Goal: Information Seeking & Learning: Learn about a topic

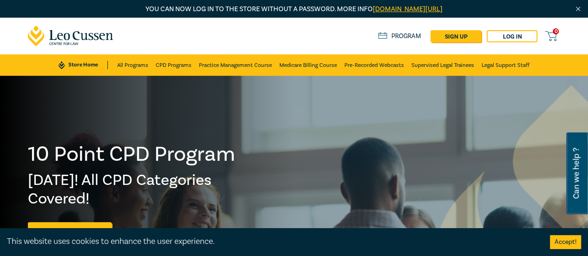
click at [394, 39] on link "Program" at bounding box center [399, 36] width 43 height 8
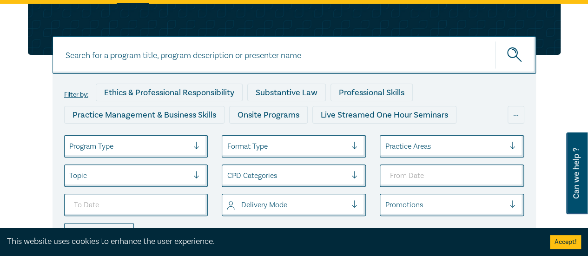
scroll to position [112, 0]
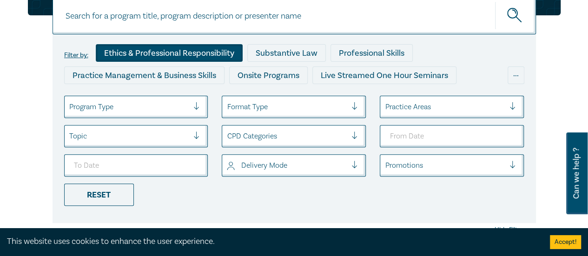
click at [196, 54] on div "Ethics & Professional Responsibility" at bounding box center [169, 53] width 147 height 18
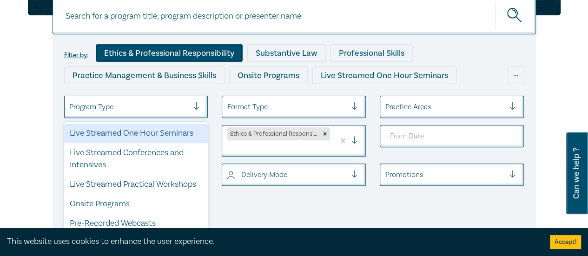
click at [182, 102] on div at bounding box center [129, 107] width 120 height 12
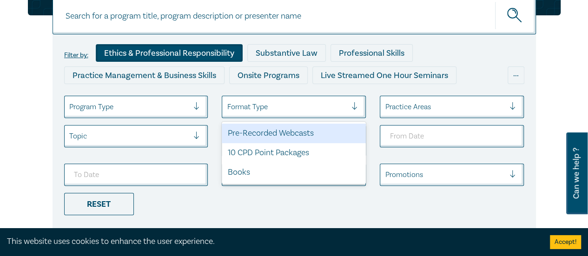
click at [258, 106] on div at bounding box center [287, 107] width 120 height 12
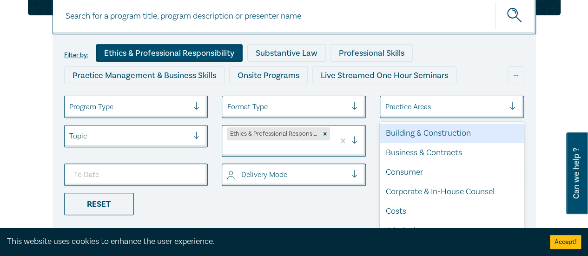
click at [402, 112] on div "Practice Areas" at bounding box center [445, 107] width 129 height 16
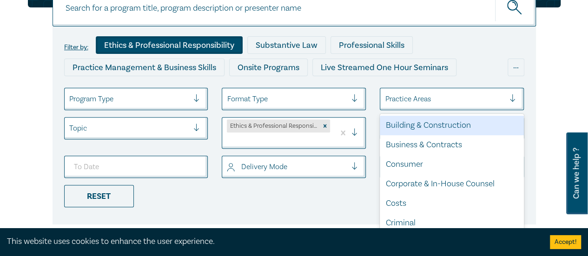
scroll to position [120, 0]
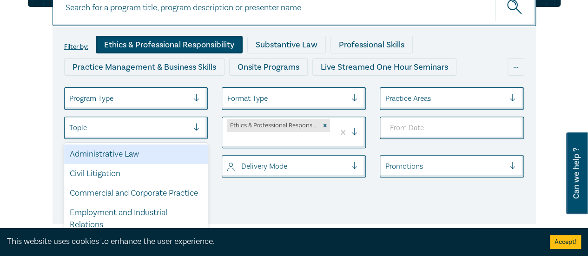
click at [144, 126] on div at bounding box center [129, 128] width 120 height 12
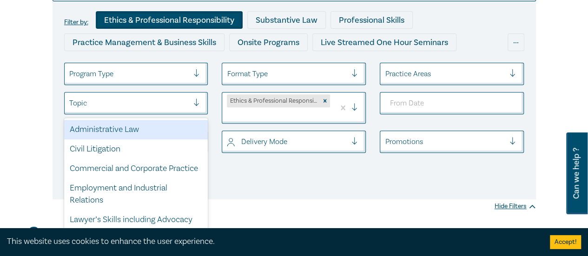
scroll to position [150, 0]
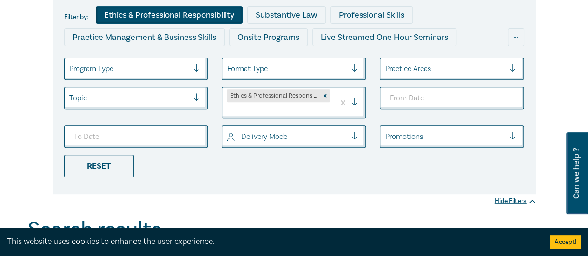
click at [243, 177] on div "Filter by: Ethics & Professional Responsibility Substantive Law Professional Sk…" at bounding box center [295, 95] width 484 height 198
click at [233, 173] on ul "Program Type Format Type Practice Areas Topic Ethics & Professional Responsibil…" at bounding box center [294, 118] width 475 height 120
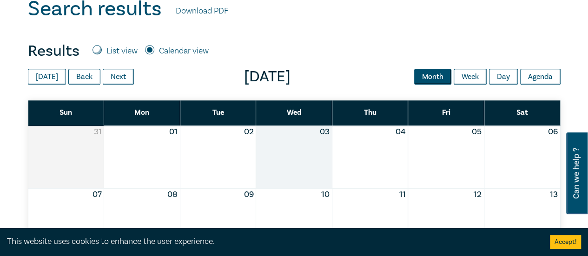
scroll to position [373, 0]
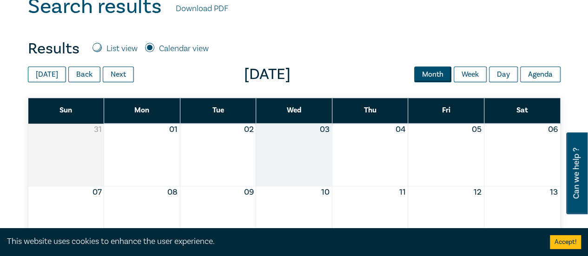
click at [213, 8] on link "Download PDF" at bounding box center [202, 9] width 53 height 12
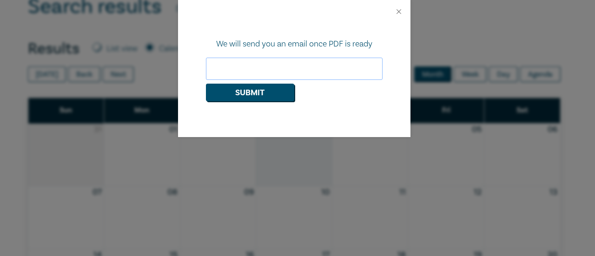
click at [260, 69] on input "email" at bounding box center [294, 69] width 177 height 22
type input "malithiwijesingha@gmail.com"
click at [225, 94] on button "Submit" at bounding box center [250, 93] width 88 height 18
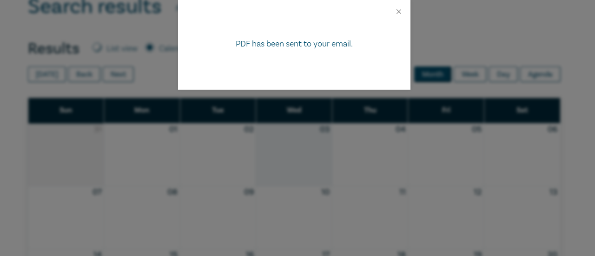
click at [403, 11] on div at bounding box center [294, 11] width 233 height 23
click at [398, 12] on button "Close" at bounding box center [399, 11] width 8 height 8
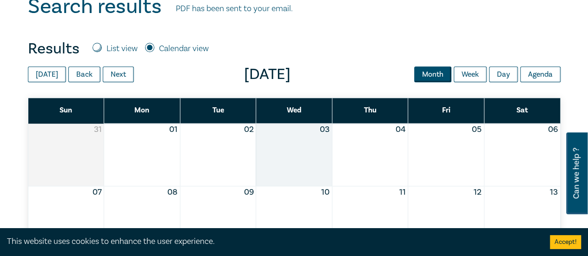
click at [382, 34] on div "Search results PDF has been sent to your email. Results List view Calendar view…" at bounding box center [294, 26] width 533 height 64
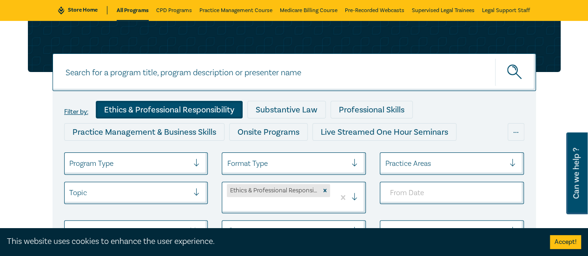
scroll to position [56, 0]
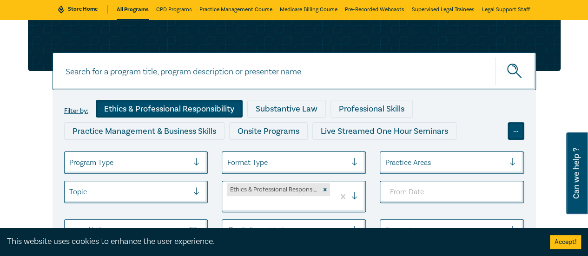
click at [520, 135] on div "..." at bounding box center [516, 131] width 17 height 18
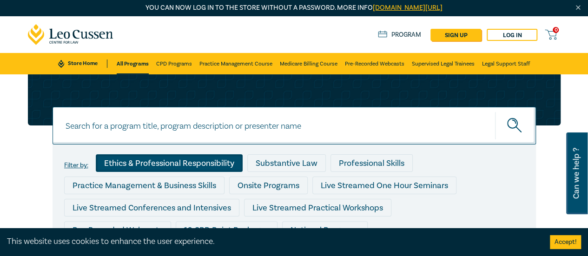
scroll to position [0, 0]
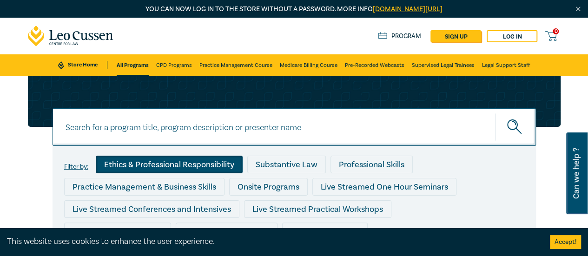
click at [209, 109] on input at bounding box center [295, 127] width 484 height 38
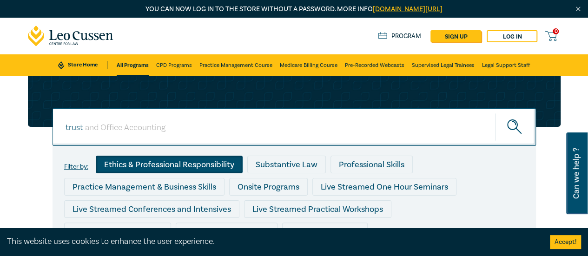
click at [181, 131] on input at bounding box center [282, 128] width 398 height 12
type input "trust and Office Accounting"
click at [495, 113] on button "submit" at bounding box center [515, 127] width 41 height 28
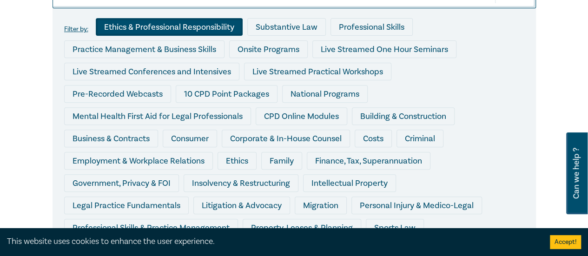
scroll to position [167, 0]
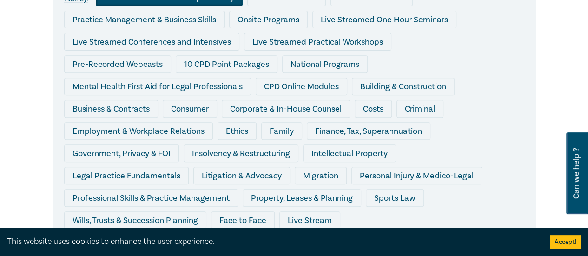
click at [537, 153] on div "trust and Office Accounting trust and Office Accounting Filter by: Ethics & Pro…" at bounding box center [294, 142] width 544 height 469
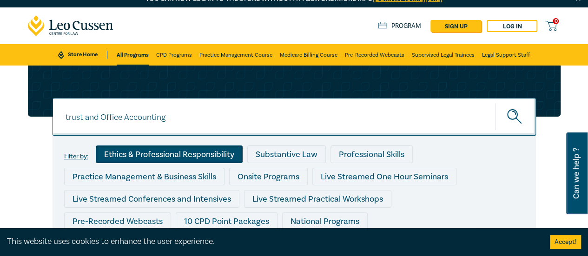
scroll to position [0, 0]
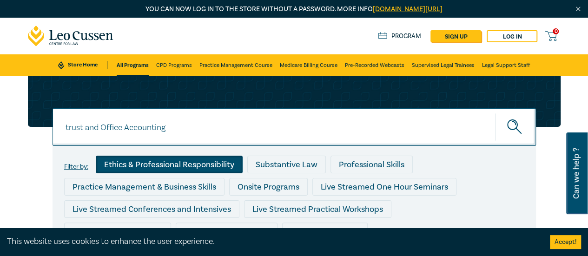
click at [135, 64] on link "All Programs" at bounding box center [133, 64] width 32 height 21
click at [223, 70] on link "Practice Management Course" at bounding box center [236, 64] width 73 height 21
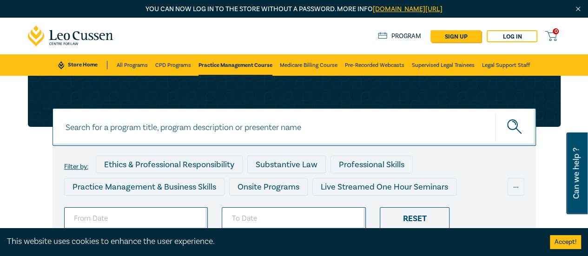
click at [173, 128] on input at bounding box center [295, 127] width 484 height 38
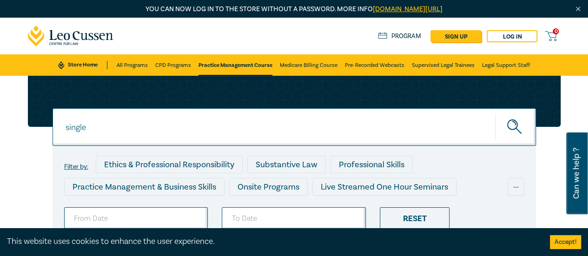
click at [495, 113] on button "submit" at bounding box center [515, 127] width 41 height 28
click at [556, 166] on div "single single Filter by: Ethics & Professional Responsibility Substantive Law P…" at bounding box center [294, 161] width 544 height 171
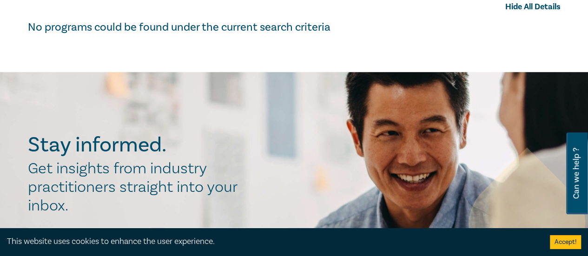
scroll to position [354, 0]
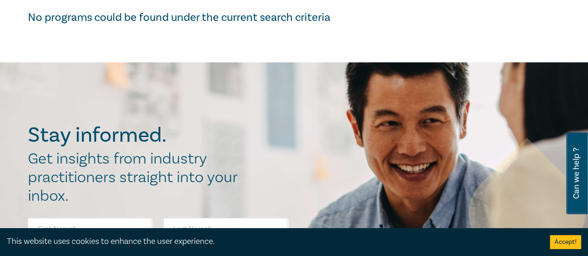
click at [222, 161] on h2 "Get insights from industry practitioners straight into your inbox." at bounding box center [138, 178] width 220 height 56
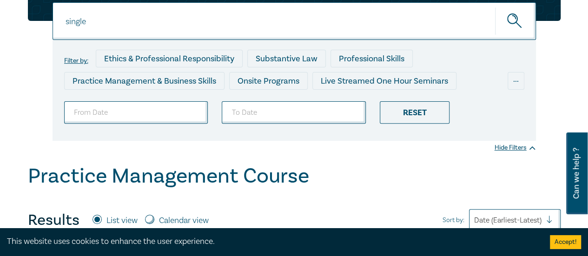
scroll to position [0, 0]
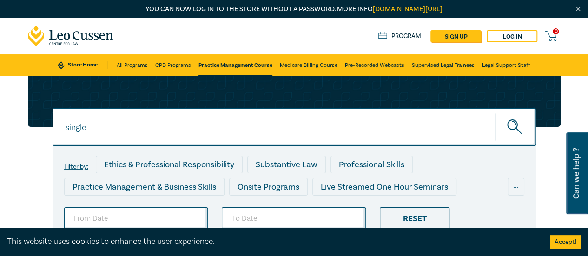
click at [123, 117] on input "single" at bounding box center [295, 127] width 484 height 38
type input "single topic"
click at [495, 113] on button "submit" at bounding box center [515, 127] width 41 height 28
click at [391, 29] on div "0 $ NaN Store Home About us Program sign up Log in 0" at bounding box center [294, 36] width 544 height 37
click at [394, 35] on link "Program" at bounding box center [399, 36] width 43 height 8
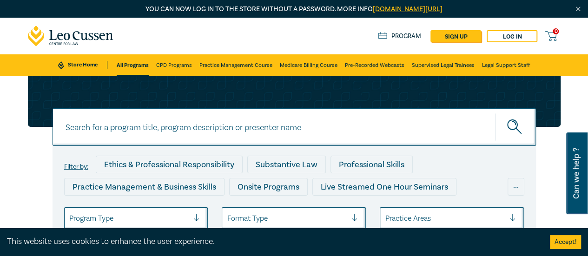
click at [215, 135] on input at bounding box center [295, 127] width 484 height 38
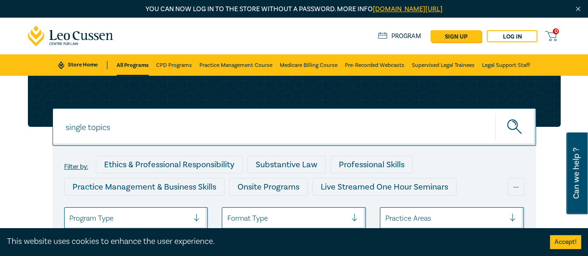
type input "single topics"
click at [495, 113] on button "submit" at bounding box center [515, 127] width 41 height 28
click at [553, 146] on div "single topics single topics Filter by: Ethics & Professional Responsibility Sub…" at bounding box center [294, 205] width 544 height 259
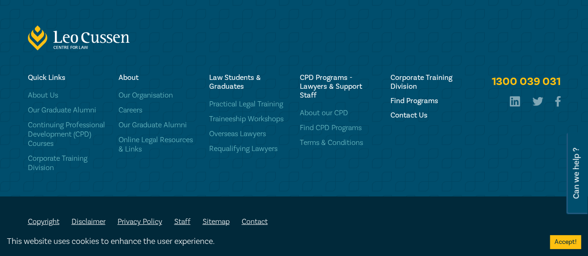
scroll to position [1224, 0]
click at [260, 103] on link "Practical Legal Training" at bounding box center [249, 104] width 80 height 9
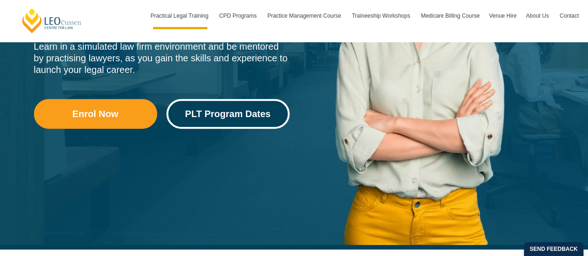
click at [241, 111] on span "PLT Program Dates" at bounding box center [228, 113] width 86 height 9
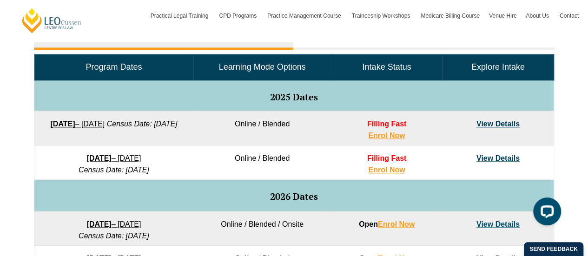
scroll to position [447, 0]
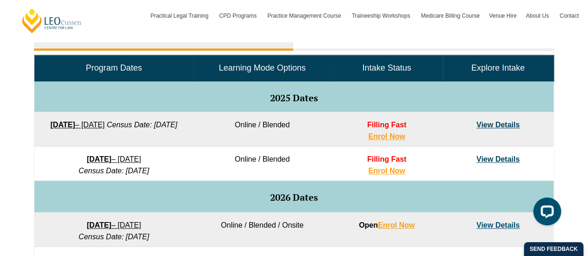
click at [484, 125] on link "View Details" at bounding box center [498, 125] width 43 height 8
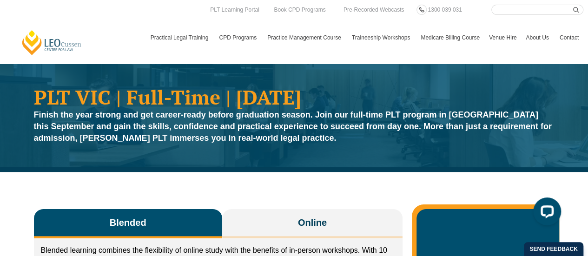
click at [524, 10] on input "Search here" at bounding box center [538, 10] width 92 height 10
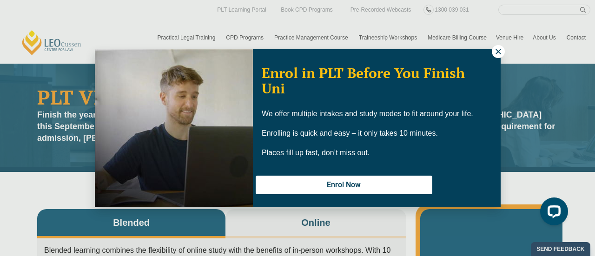
click at [497, 46] on button at bounding box center [498, 51] width 13 height 13
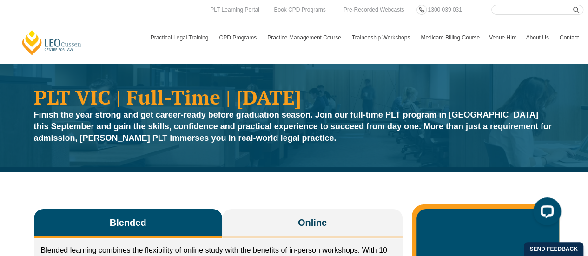
click at [512, 12] on input "Search here" at bounding box center [538, 10] width 92 height 10
type input "single topic"
click at [574, 5] on button "submit" at bounding box center [579, 10] width 10 height 10
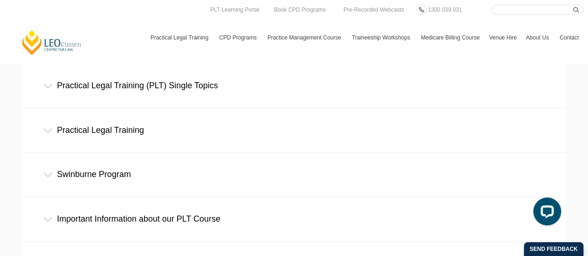
scroll to position [372, 0]
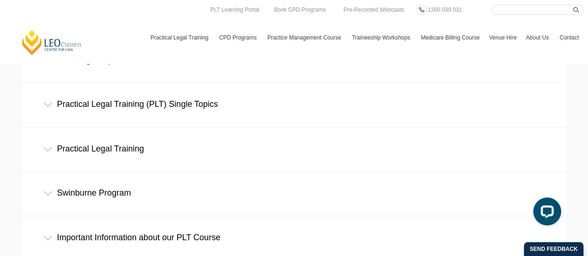
click at [60, 99] on div "Practical Legal Training (PLT) Single Topics" at bounding box center [294, 104] width 544 height 43
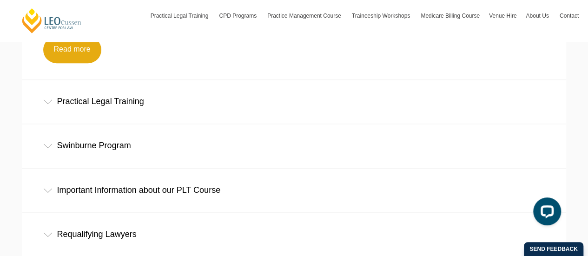
scroll to position [521, 0]
click at [92, 52] on link "Read more" at bounding box center [72, 50] width 58 height 27
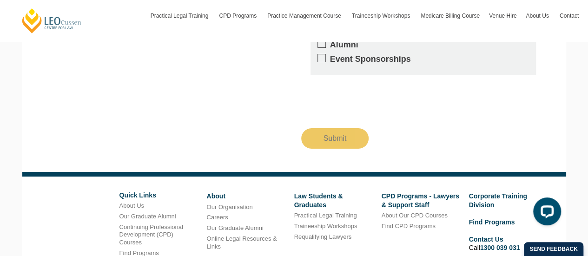
scroll to position [1625, 0]
